Goal: Check status: Check status

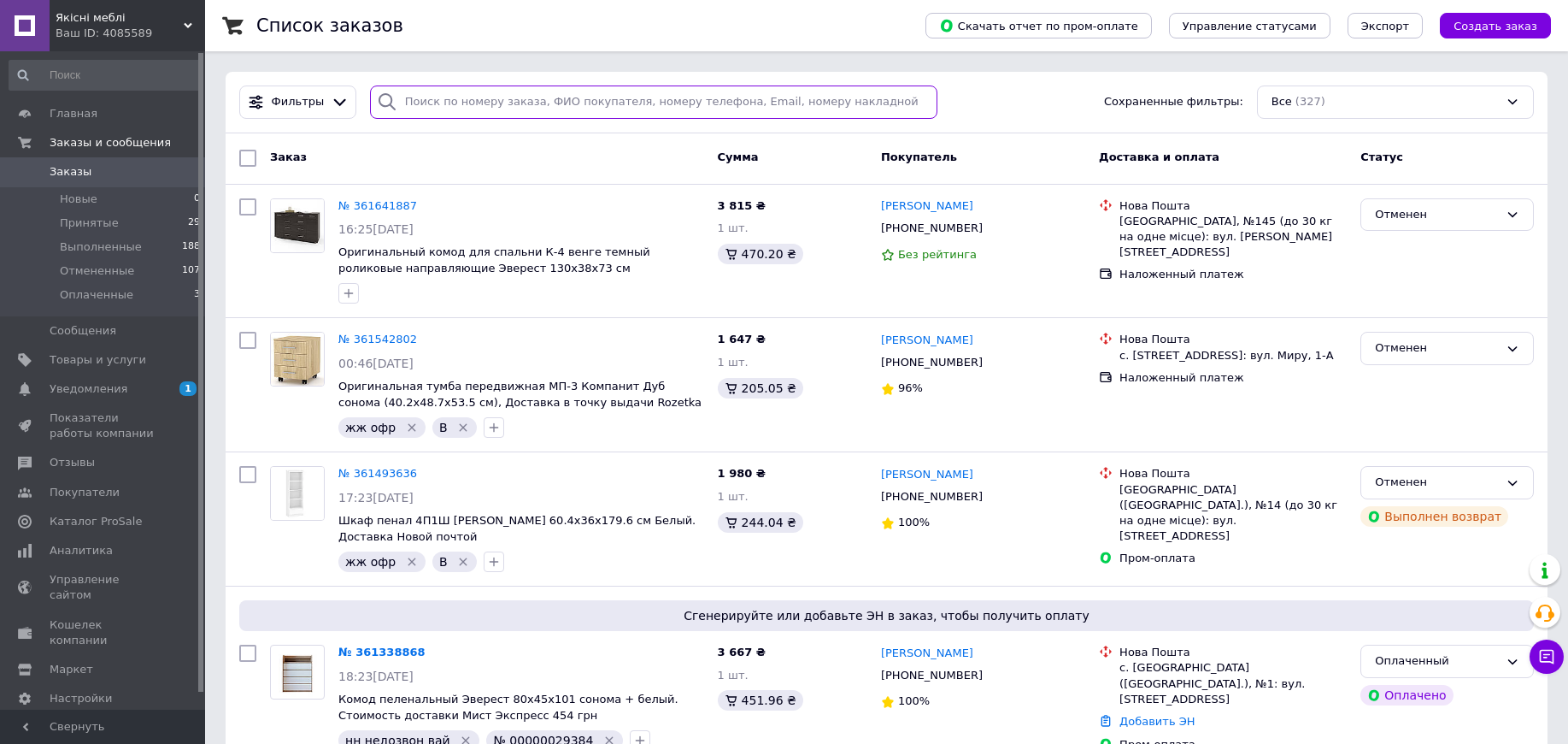
click at [462, 92] on input "search" at bounding box center [653, 102] width 568 height 33
paste input "361338868"
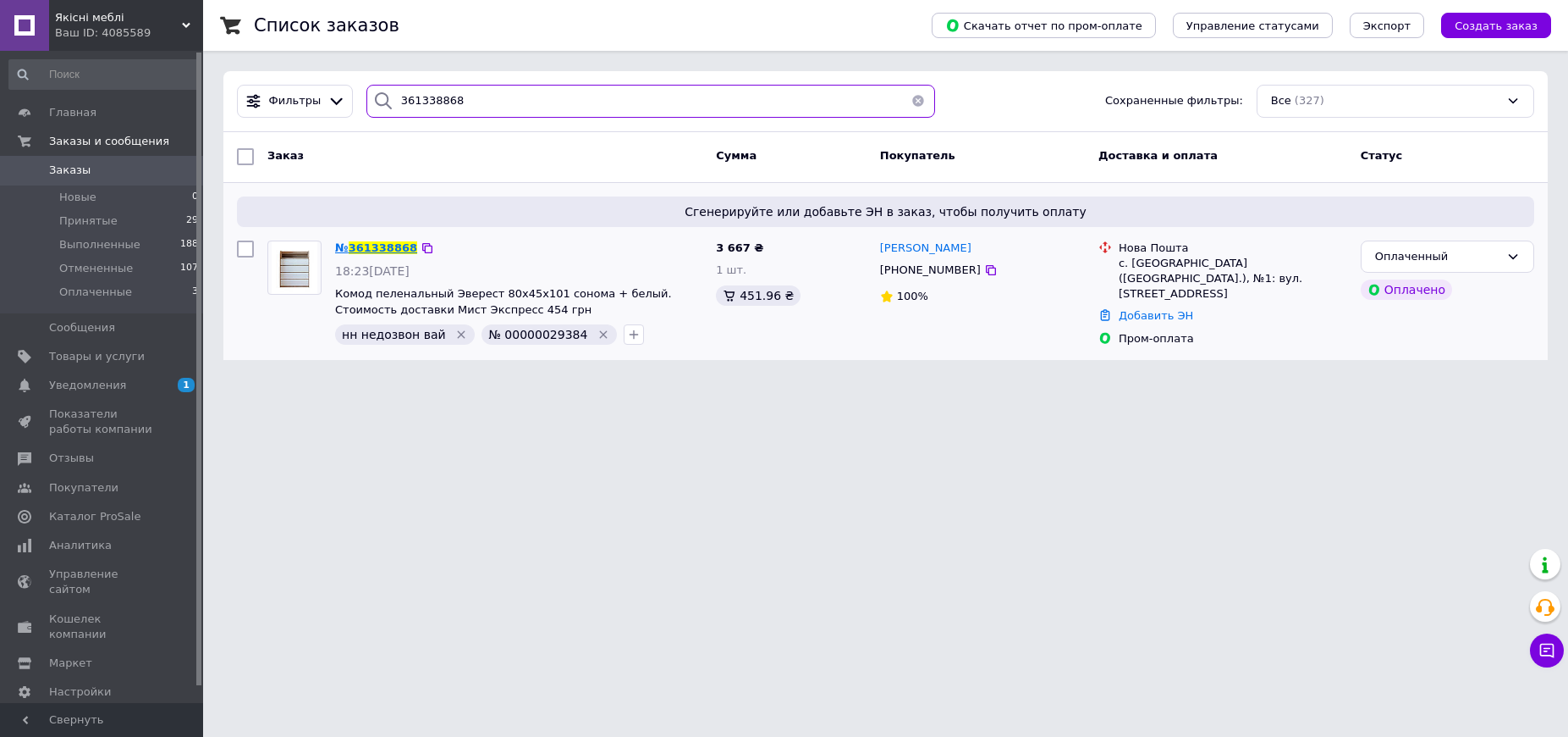
type input "361338868"
click at [372, 243] on span "361338868" at bounding box center [383, 248] width 69 height 13
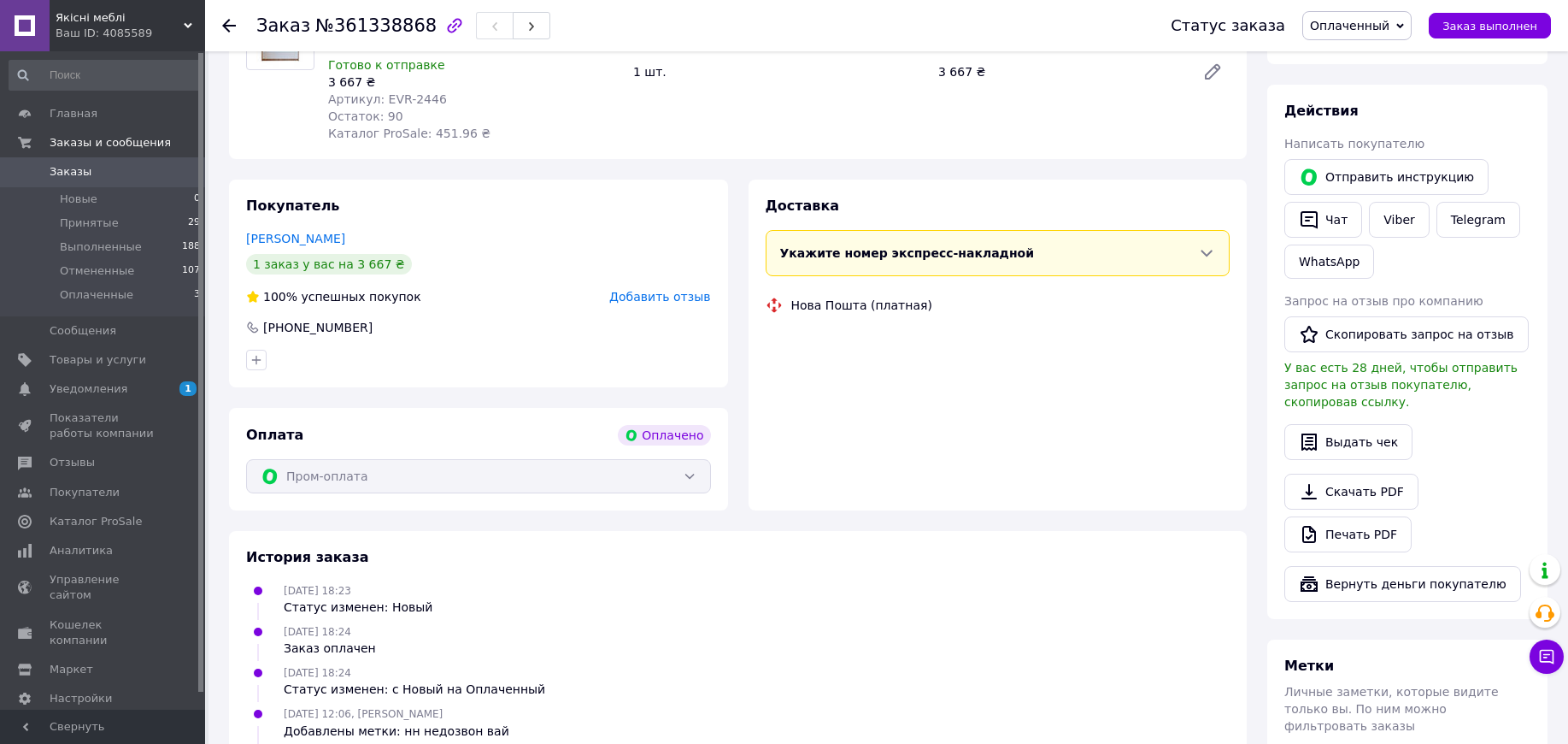
scroll to position [427, 0]
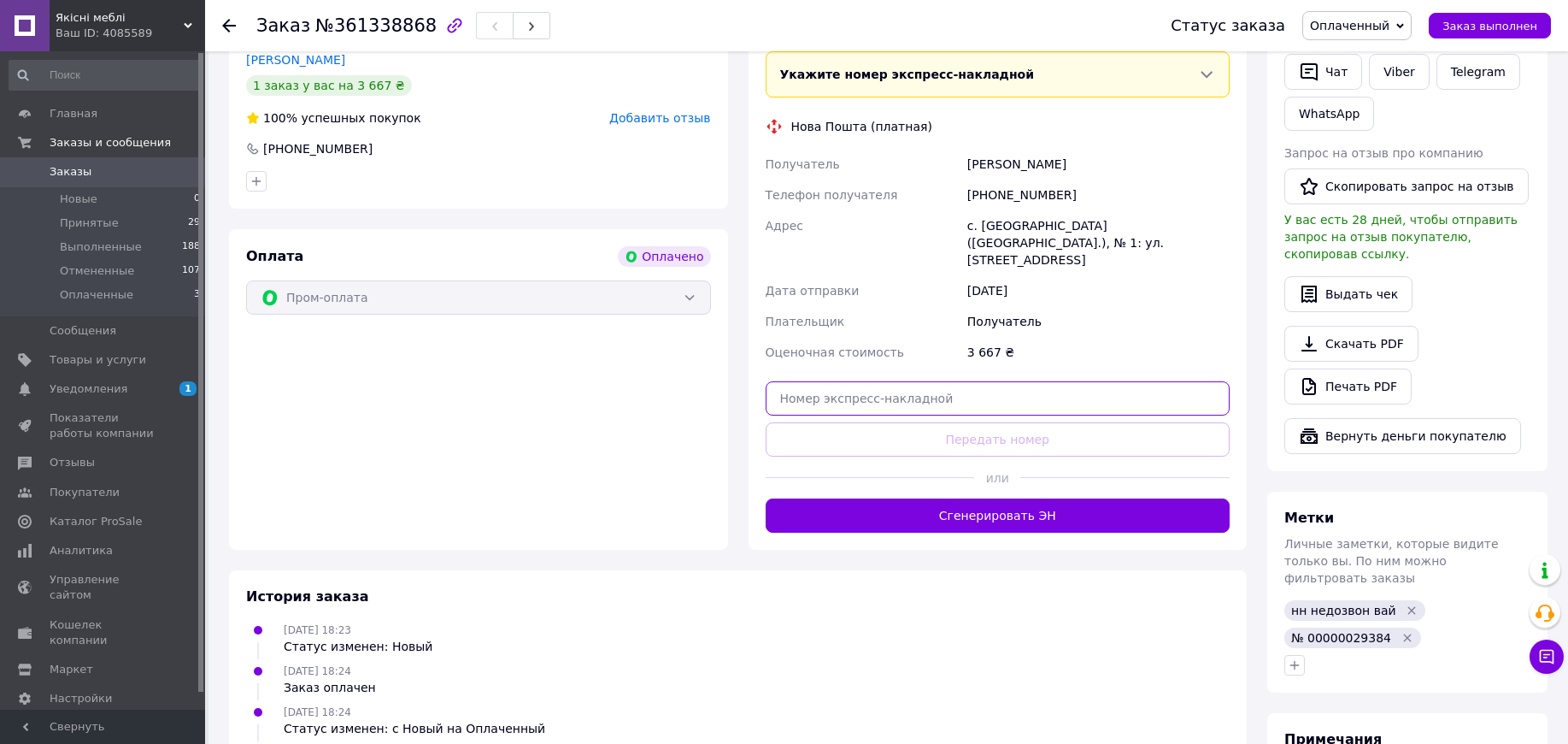
click at [928, 381] on input "text" at bounding box center [998, 398] width 465 height 34
paste input "20451247314547"
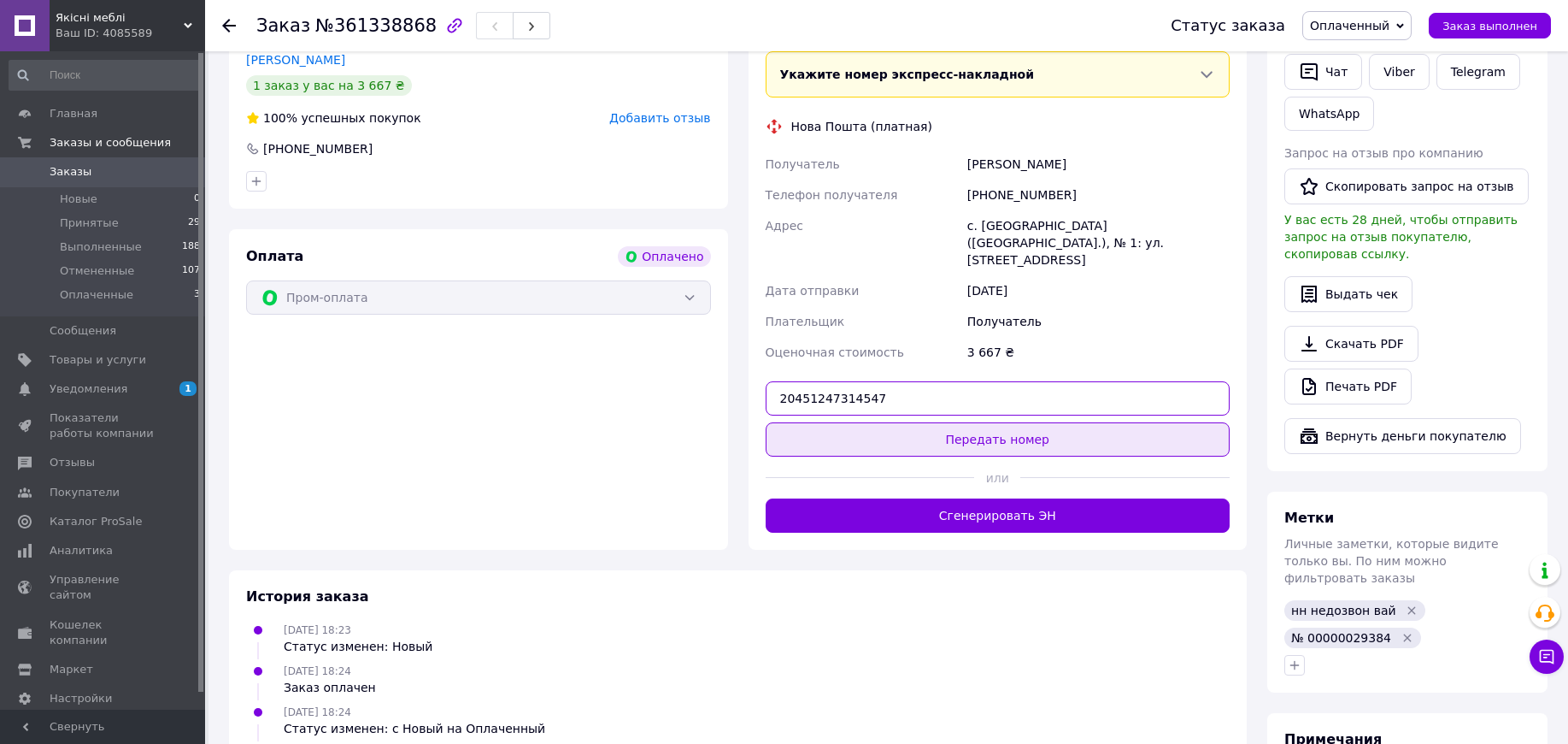
type input "20451247314547"
click at [910, 423] on button "Передать номер" at bounding box center [998, 439] width 465 height 34
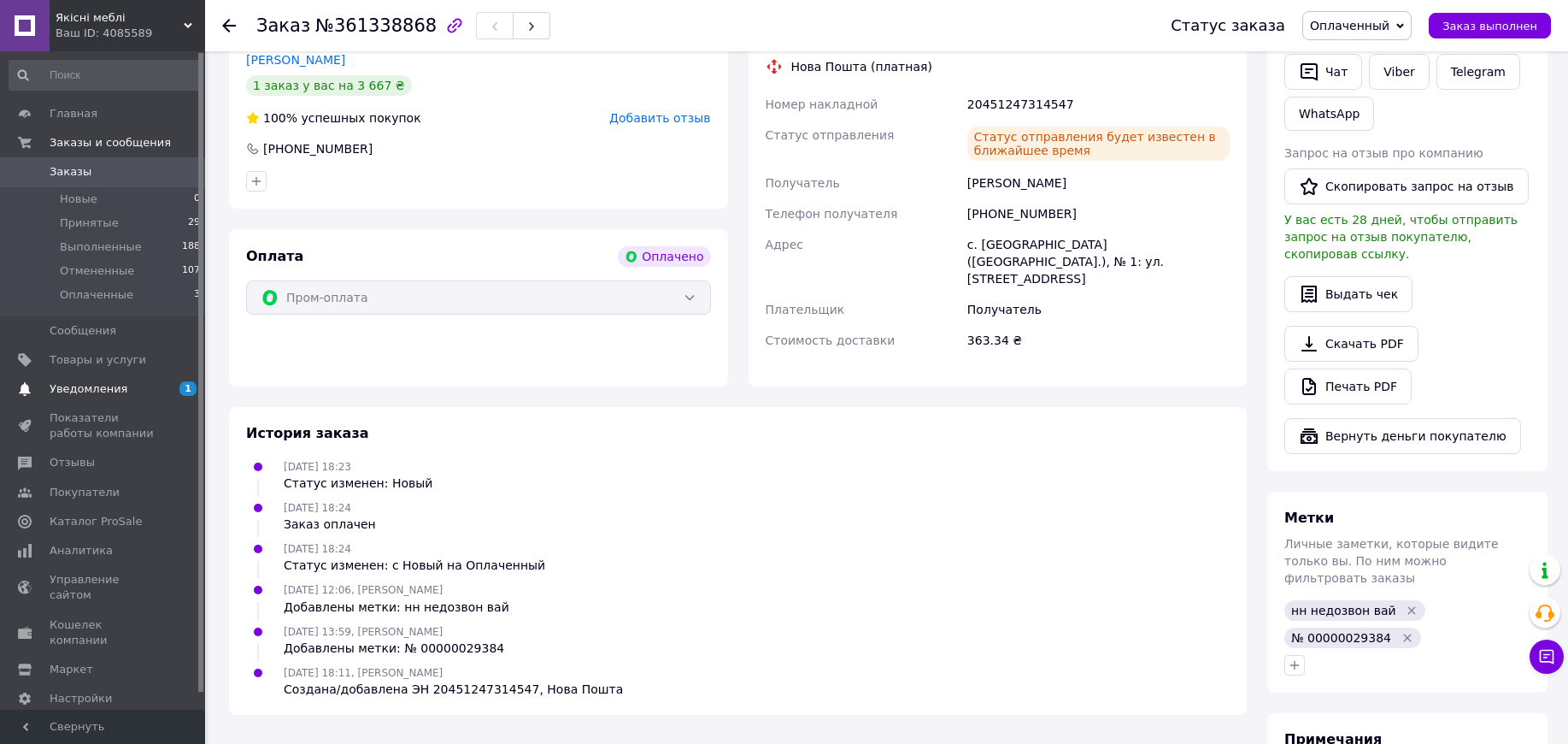
click at [103, 390] on span "Уведомления" at bounding box center [88, 388] width 78 height 16
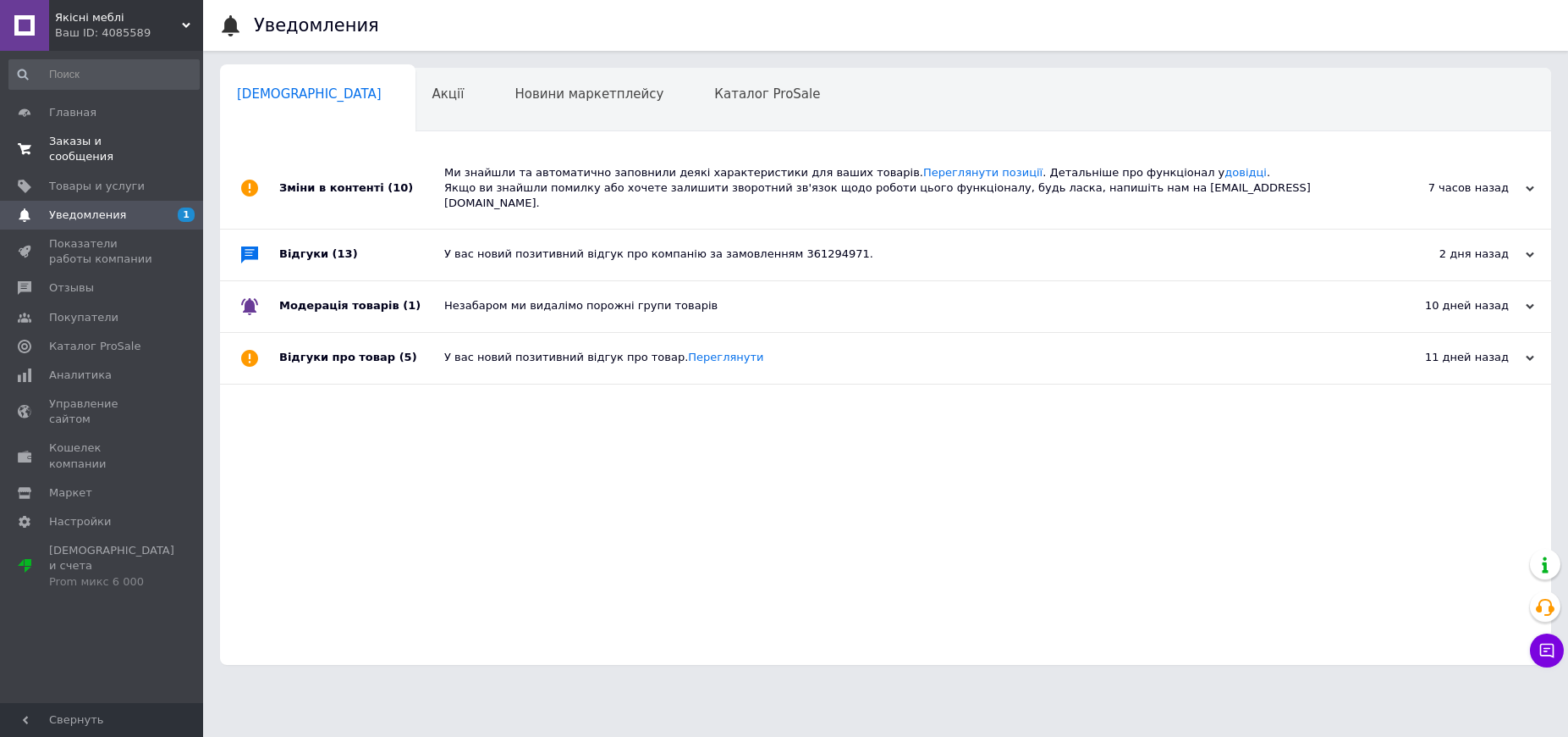
click at [143, 144] on span "Заказы и сообщения" at bounding box center [102, 148] width 108 height 30
